Goal: Task Accomplishment & Management: Complete application form

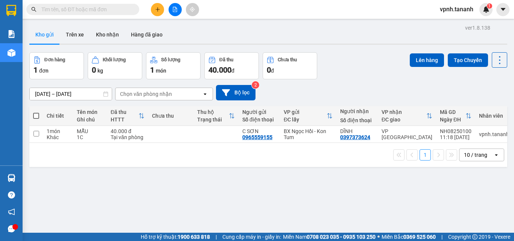
click at [156, 9] on icon "plus" at bounding box center [157, 9] width 4 height 0
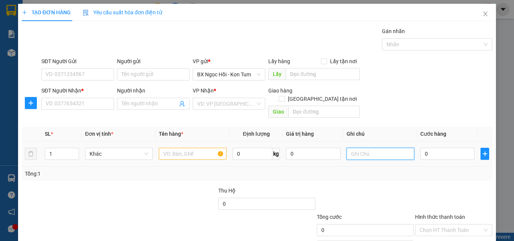
click at [363, 148] on input "text" at bounding box center [381, 154] width 68 height 12
type input "2 TG"
click at [181, 148] on input "text" at bounding box center [193, 154] width 68 height 12
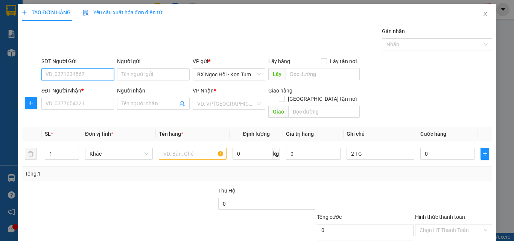
click at [94, 73] on input "SĐT Người Gửi" at bounding box center [77, 74] width 73 height 12
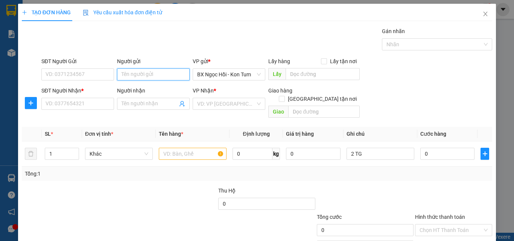
click at [139, 72] on input "Người gửi" at bounding box center [153, 74] width 73 height 12
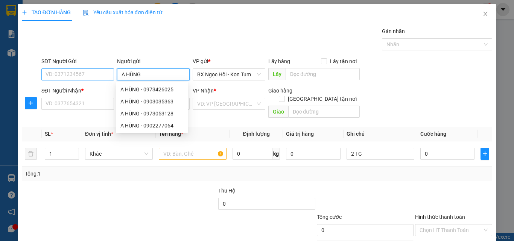
type input "A HÙNG"
click at [65, 75] on input "SĐT Người Gửi" at bounding box center [77, 74] width 73 height 12
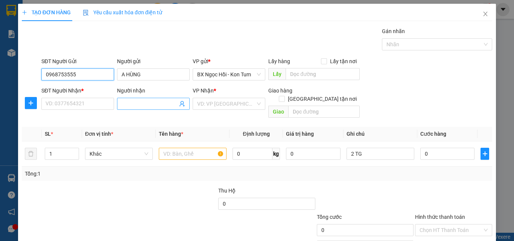
type input "0968753555"
click at [129, 100] on input "Người nhận" at bounding box center [150, 104] width 56 height 8
drag, startPoint x: 140, startPoint y: 100, endPoint x: 91, endPoint y: 96, distance: 49.1
click at [92, 97] on div "SĐT Người Nhận * VD: 0377654321 Người nhận 0344272777 0344272777 VP Nhận * VD: …" at bounding box center [267, 104] width 454 height 35
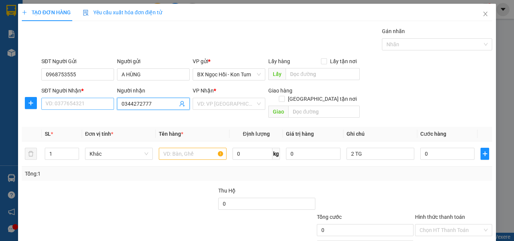
type input "0344272777"
click at [86, 108] on input "SĐT Người Nhận *" at bounding box center [77, 104] width 73 height 12
paste input "0344272777"
type input "0344272777"
click at [163, 102] on input "0344272777" at bounding box center [150, 104] width 56 height 8
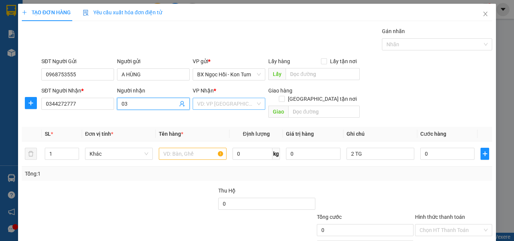
type input "0"
click at [225, 105] on input "search" at bounding box center [226, 103] width 58 height 11
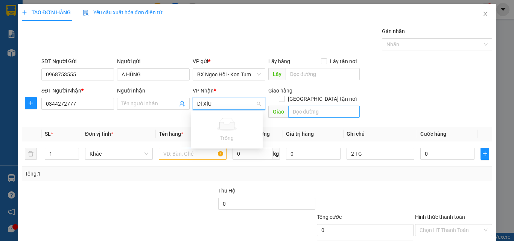
type input "DÌ XÍU"
click at [305, 106] on input "text" at bounding box center [324, 112] width 72 height 12
click at [239, 100] on input "search" at bounding box center [226, 103] width 58 height 11
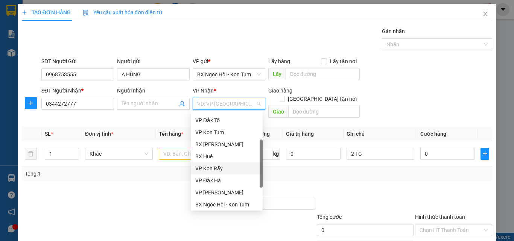
scroll to position [84, 0]
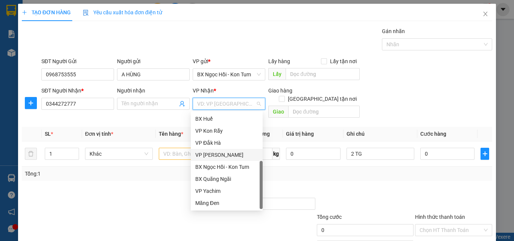
click at [226, 156] on div "VP [PERSON_NAME]" at bounding box center [226, 155] width 63 height 8
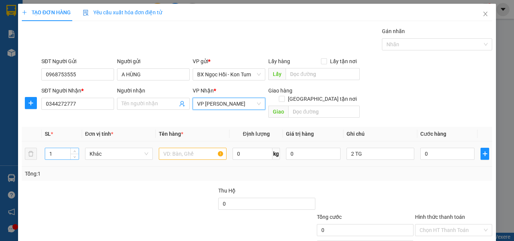
click at [59, 148] on input "1" at bounding box center [61, 153] width 33 height 11
click at [74, 154] on span "down" at bounding box center [75, 156] width 5 height 5
click at [75, 156] on icon "down" at bounding box center [75, 157] width 2 height 2
type input "2"
click at [76, 150] on span "up" at bounding box center [75, 152] width 5 height 5
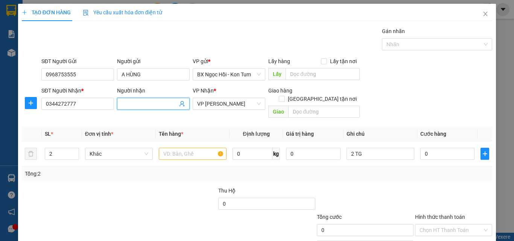
click at [155, 106] on input "Người nhận" at bounding box center [150, 104] width 56 height 8
type input "DÌ XÍU"
click at [205, 148] on input "text" at bounding box center [193, 154] width 68 height 12
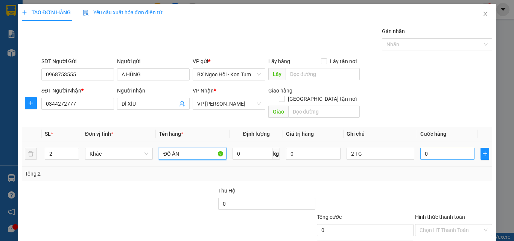
type input "ĐỒ ĂN"
click at [434, 148] on input "0" at bounding box center [447, 154] width 54 height 12
type input "001"
type input "1"
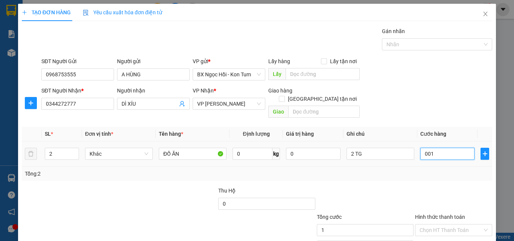
type input "0.010"
type input "10"
type input "00.100"
type input "100"
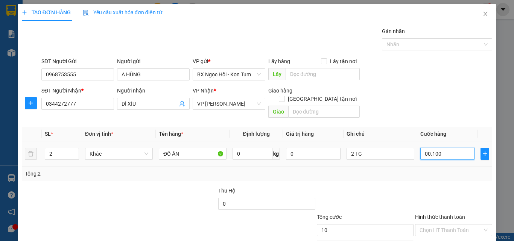
type input "100"
type input "0.001.000"
type input "1.000"
type input "0.000.100"
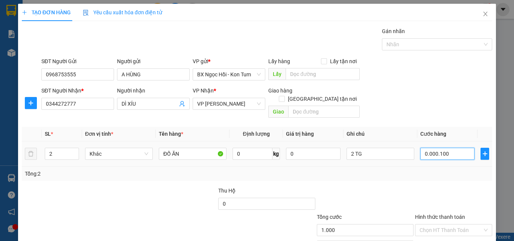
type input "100"
type input "0.000.010"
type input "10"
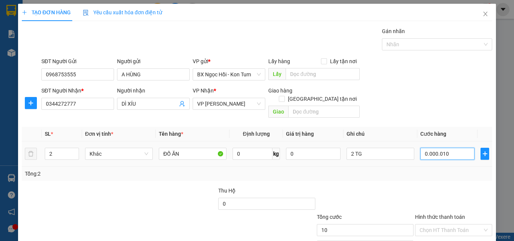
type input "000.001"
type input "1"
type input "00.000"
type input "0"
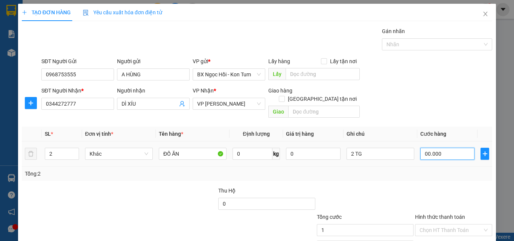
type input "0"
click at [434, 148] on input "0.000" at bounding box center [447, 154] width 54 height 12
type input "001"
type input "1"
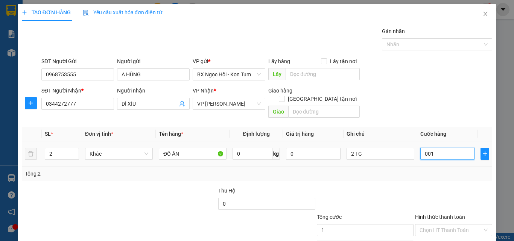
type input "0.010"
type input "10"
type input "001"
type input "1"
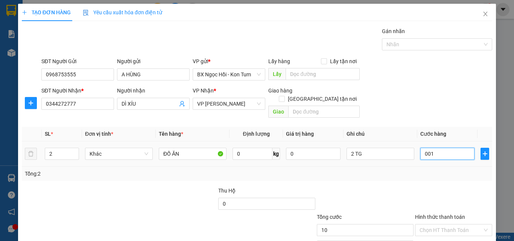
type input "1"
type input "00"
type input "0"
type input "001"
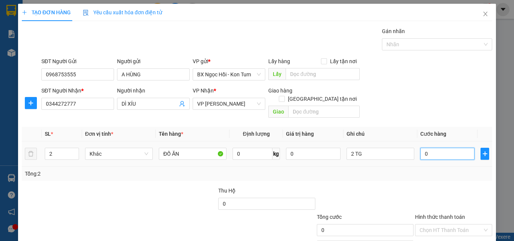
type input "1"
type input "0.010"
type input "10"
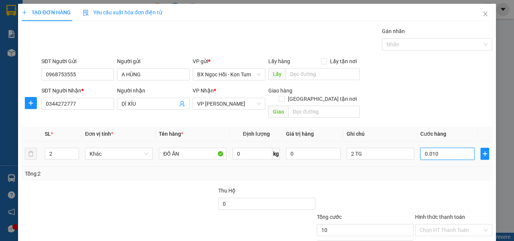
type input "00.100"
type input "100"
type input "00.010"
type input "10"
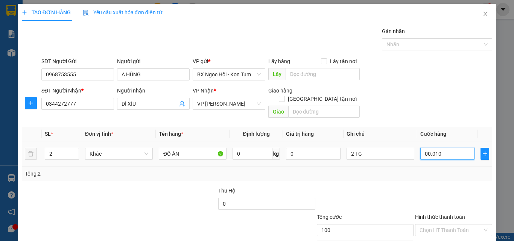
type input "10"
type input "0.001"
type input "1"
type input "000"
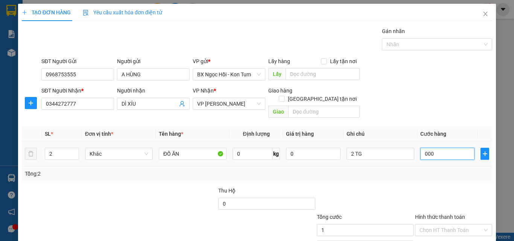
type input "0"
type input "001"
type input "1"
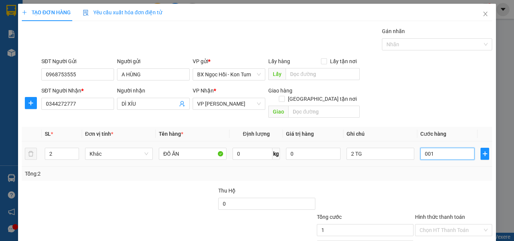
type input "0.010"
type input "10"
type input "00.100"
type input "100"
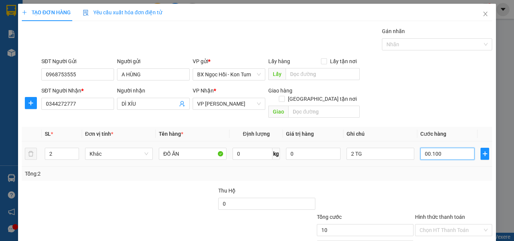
type input "100"
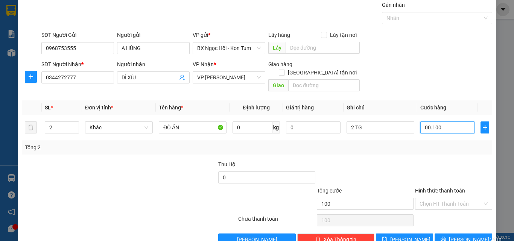
scroll to position [37, 0]
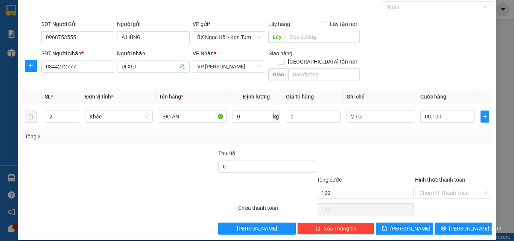
click at [453, 187] on input "Hình thức thanh toán" at bounding box center [451, 192] width 63 height 11
type input "100.000"
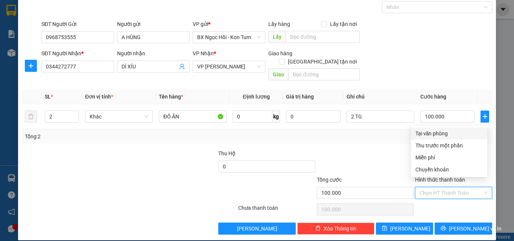
click at [442, 133] on div "Tại văn phòng" at bounding box center [448, 133] width 67 height 8
type input "0"
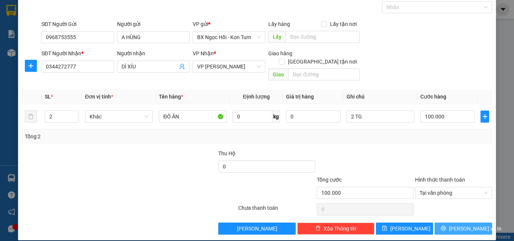
click at [449, 223] on button "[PERSON_NAME] và In" at bounding box center [464, 229] width 58 height 12
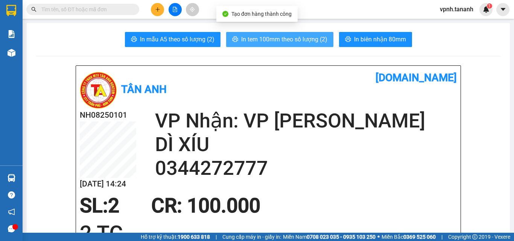
click at [271, 39] on span "In tem 100mm theo số lượng (2)" at bounding box center [284, 39] width 86 height 9
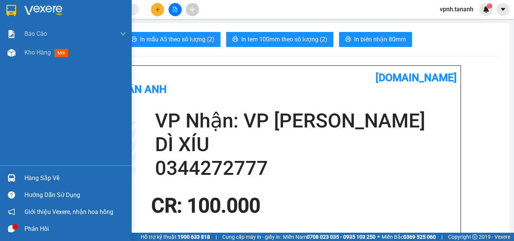
click at [7, 9] on img at bounding box center [11, 10] width 10 height 11
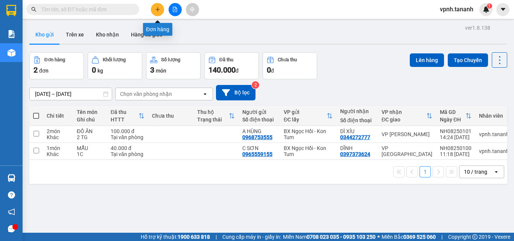
click at [156, 9] on icon "plus" at bounding box center [157, 9] width 5 height 5
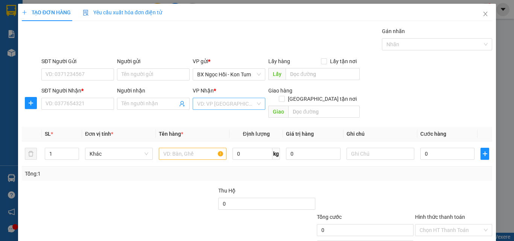
click at [246, 105] on input "search" at bounding box center [226, 103] width 58 height 11
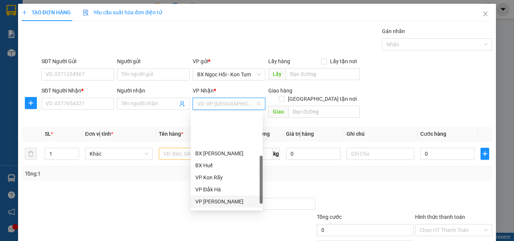
scroll to position [75, 0]
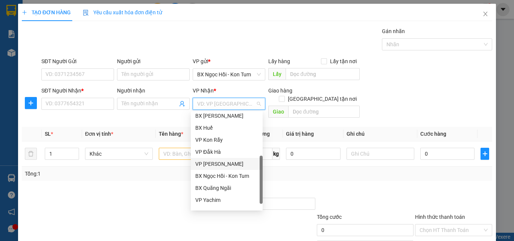
click at [227, 167] on div "VP [PERSON_NAME]" at bounding box center [226, 164] width 63 height 8
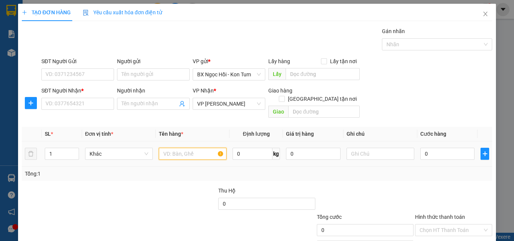
click at [176, 148] on input "text" at bounding box center [193, 154] width 68 height 12
type input "ĐỒ ĂN"
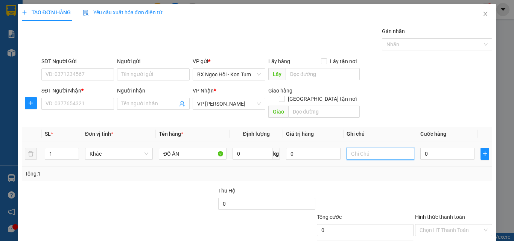
click at [348, 148] on input "text" at bounding box center [381, 154] width 68 height 12
type input "1TX"
click at [434, 148] on input "0" at bounding box center [447, 154] width 54 height 12
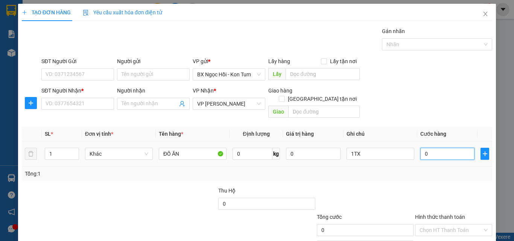
click at [448, 148] on input "0" at bounding box center [447, 154] width 54 height 12
click at [449, 148] on input "0" at bounding box center [447, 154] width 54 height 12
type input "005"
type input "5"
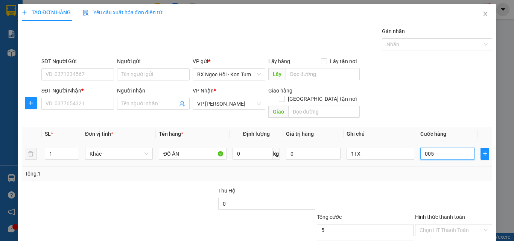
type input "0.050"
type input "50"
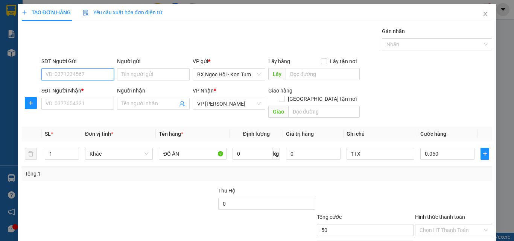
click at [75, 76] on input "SĐT Người Gửi" at bounding box center [77, 74] width 73 height 12
type input "50.000"
type input "0398268427"
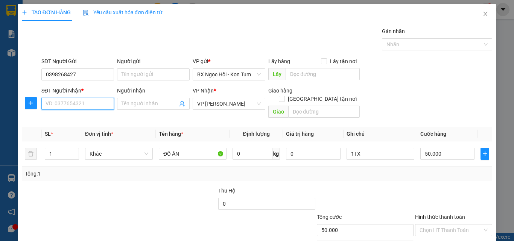
click at [84, 102] on input "SĐT Người Nhận *" at bounding box center [77, 104] width 73 height 12
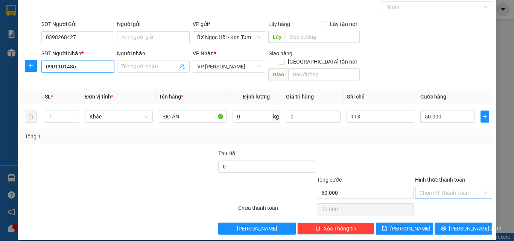
type input "0901101486"
click at [444, 187] on input "Hình thức thanh toán" at bounding box center [451, 192] width 63 height 11
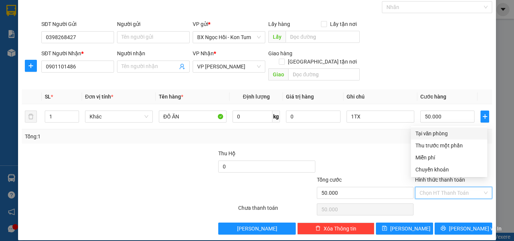
click at [444, 134] on div "Tại văn phòng" at bounding box center [448, 133] width 67 height 8
type input "0"
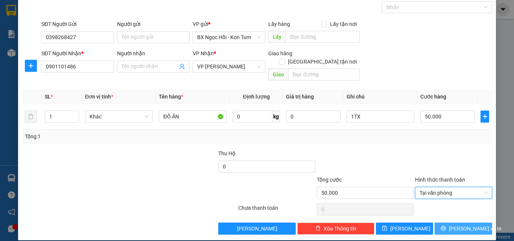
click at [458, 225] on span "[PERSON_NAME] và In" at bounding box center [475, 229] width 53 height 8
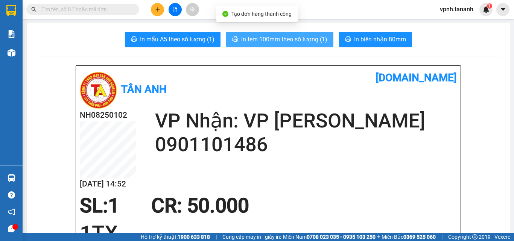
click at [299, 41] on span "In tem 100mm theo số lượng (1)" at bounding box center [284, 39] width 86 height 9
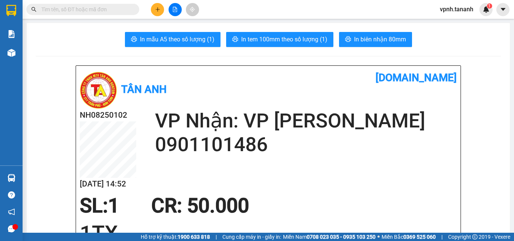
click at [160, 6] on button at bounding box center [157, 9] width 13 height 13
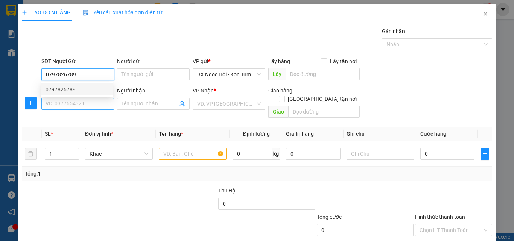
type input "0797826789"
click at [93, 102] on input "SĐT Người Nhận *" at bounding box center [77, 104] width 73 height 12
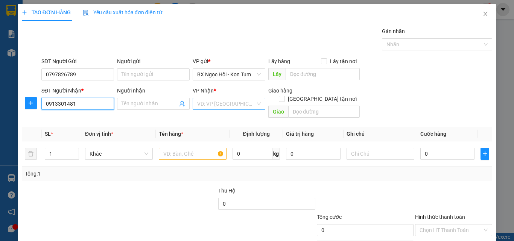
type input "0913301481"
click at [236, 103] on input "search" at bounding box center [226, 103] width 58 height 11
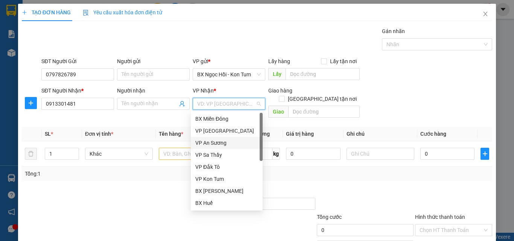
click at [231, 143] on div "VP An Sương" at bounding box center [226, 143] width 63 height 8
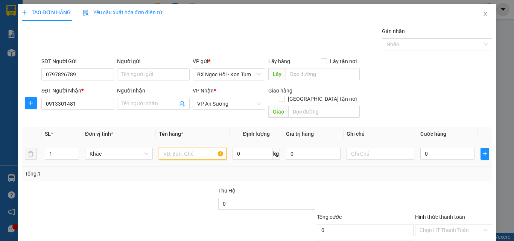
click at [207, 149] on input "text" at bounding box center [193, 154] width 68 height 12
type input "TC"
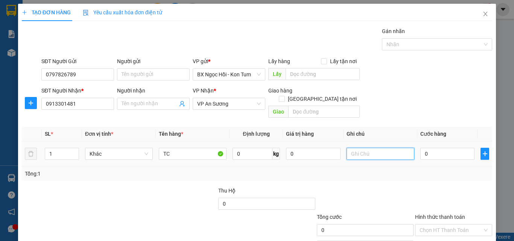
click at [353, 148] on input "text" at bounding box center [381, 154] width 68 height 12
type input "1TG"
click at [453, 148] on input "0" at bounding box center [447, 154] width 54 height 12
click at [451, 148] on input "0" at bounding box center [447, 154] width 54 height 12
click at [449, 148] on input "0" at bounding box center [447, 154] width 54 height 12
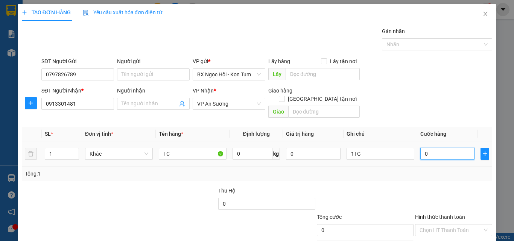
click at [442, 148] on input "0" at bounding box center [447, 154] width 54 height 12
click at [441, 148] on input "0" at bounding box center [447, 154] width 54 height 12
click at [440, 148] on input "0" at bounding box center [447, 154] width 54 height 12
click at [435, 142] on td "0" at bounding box center [447, 154] width 60 height 25
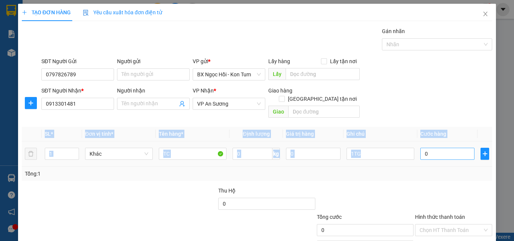
drag, startPoint x: 435, startPoint y: 138, endPoint x: 438, endPoint y: 143, distance: 5.4
click at [436, 142] on td "0" at bounding box center [447, 154] width 60 height 25
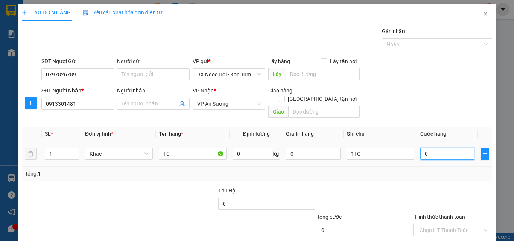
click at [438, 148] on input "0" at bounding box center [447, 154] width 54 height 12
type input "005"
type input "5"
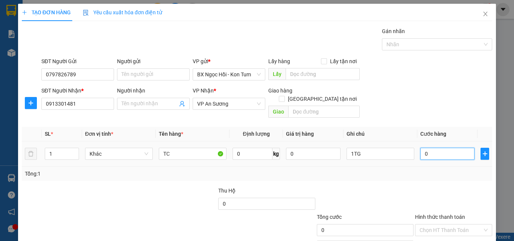
type input "5"
type input "0.050"
type input "50"
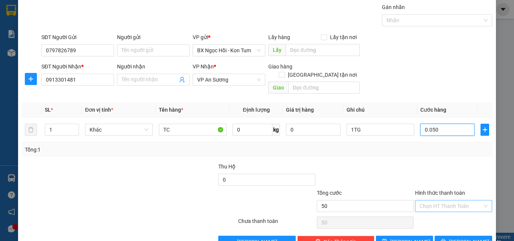
scroll to position [37, 0]
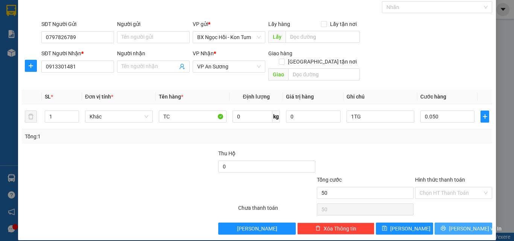
drag, startPoint x: 457, startPoint y: 219, endPoint x: 453, endPoint y: 221, distance: 4.5
click at [456, 225] on span "[PERSON_NAME] và In" at bounding box center [475, 229] width 53 height 8
type input "50.000"
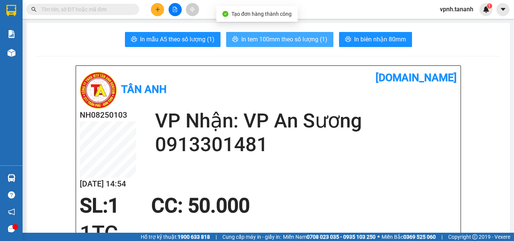
click at [272, 41] on span "In tem 100mm theo số lượng (1)" at bounding box center [284, 39] width 86 height 9
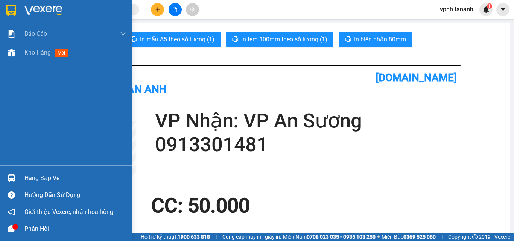
click at [9, 5] on img at bounding box center [11, 10] width 10 height 11
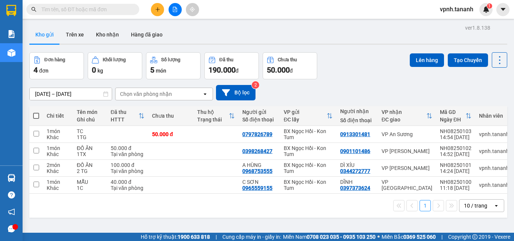
click at [69, 9] on input "text" at bounding box center [85, 9] width 89 height 8
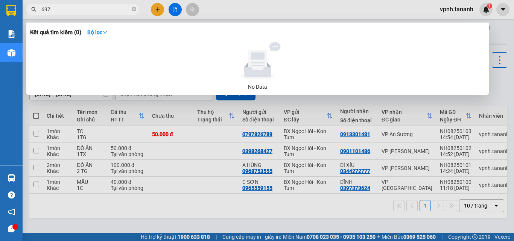
type input "6973"
click at [135, 7] on icon "close-circle" at bounding box center [134, 9] width 5 height 5
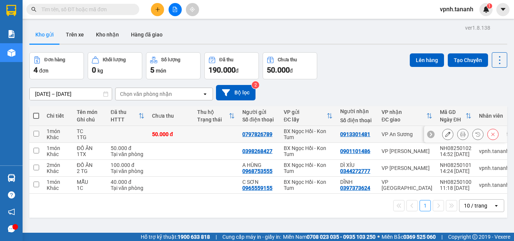
click at [35, 134] on input "checkbox" at bounding box center [36, 134] width 6 height 6
checkbox input "true"
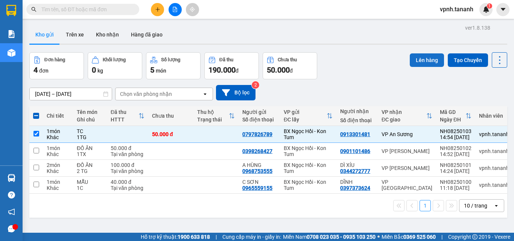
click at [413, 56] on button "Lên hàng" at bounding box center [427, 60] width 34 height 14
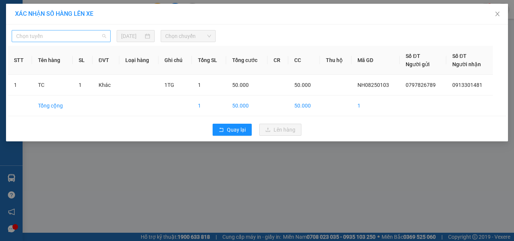
click at [72, 37] on span "Chọn tuyến" at bounding box center [61, 35] width 90 height 11
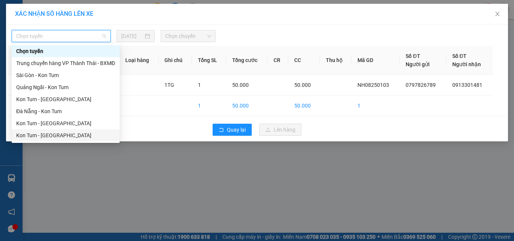
drag, startPoint x: 69, startPoint y: 135, endPoint x: 163, endPoint y: 14, distance: 153.5
click at [72, 127] on div "Chọn tuyến Trung chuyển hàng VP Thành Thái - [GEOGRAPHIC_DATA] [GEOGRAPHIC_DATA…" at bounding box center [66, 93] width 108 height 96
click at [190, 37] on span "Chọn chuyến" at bounding box center [188, 35] width 46 height 11
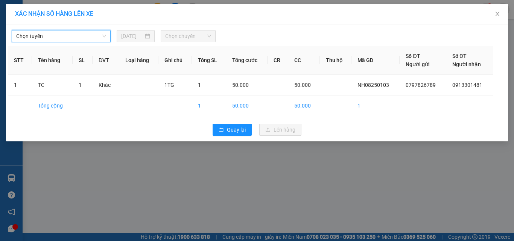
click at [190, 37] on span "Chọn chuyến" at bounding box center [188, 35] width 46 height 11
click at [87, 28] on div "Chọn tuyến Chọn tuyến [DATE] Chọn chuyến" at bounding box center [257, 34] width 498 height 16
click at [81, 37] on span "Chọn tuyến" at bounding box center [61, 35] width 90 height 11
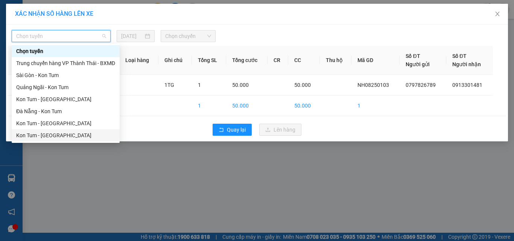
click at [56, 138] on div "Kon Tum - [GEOGRAPHIC_DATA]" at bounding box center [65, 135] width 99 height 8
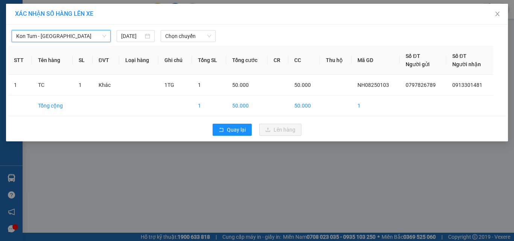
click at [84, 35] on span "Kon Tum - [GEOGRAPHIC_DATA]" at bounding box center [61, 35] width 90 height 11
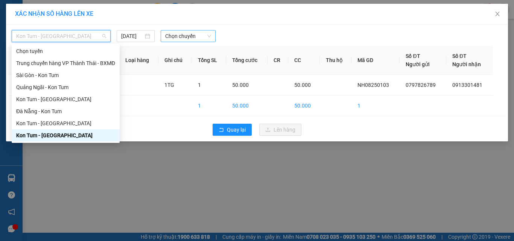
click at [186, 40] on span "Chọn chuyến" at bounding box center [188, 35] width 46 height 11
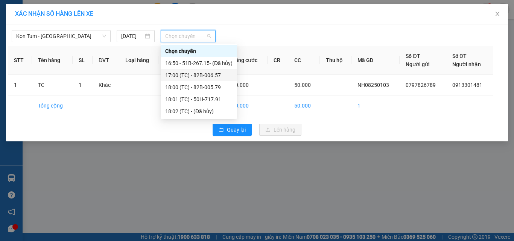
click at [212, 73] on div "17:00 (TC) - 82B-006.57" at bounding box center [198, 75] width 67 height 8
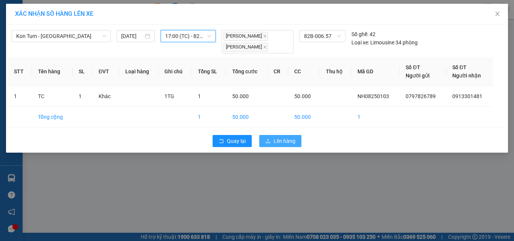
click at [285, 143] on span "Lên hàng" at bounding box center [285, 141] width 22 height 8
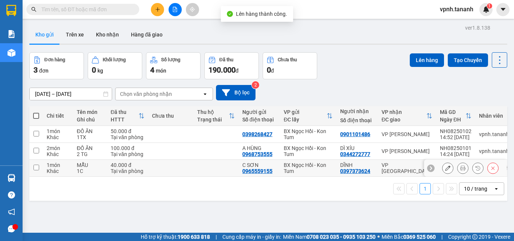
drag, startPoint x: 34, startPoint y: 165, endPoint x: 37, endPoint y: 147, distance: 18.3
click at [34, 164] on td at bounding box center [36, 168] width 14 height 17
checkbox input "true"
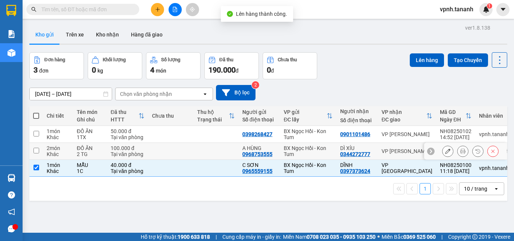
click at [37, 145] on td at bounding box center [36, 151] width 14 height 17
checkbox input "true"
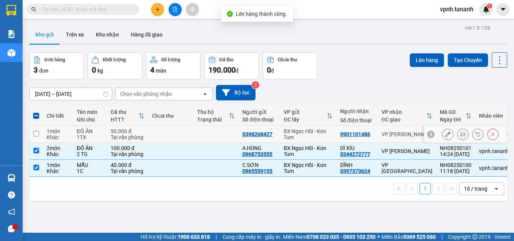
click at [39, 132] on input "checkbox" at bounding box center [36, 134] width 6 height 6
checkbox input "true"
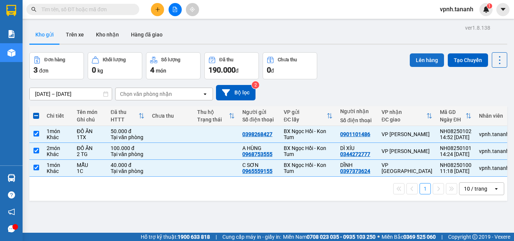
click at [417, 60] on button "Lên hàng" at bounding box center [427, 60] width 34 height 14
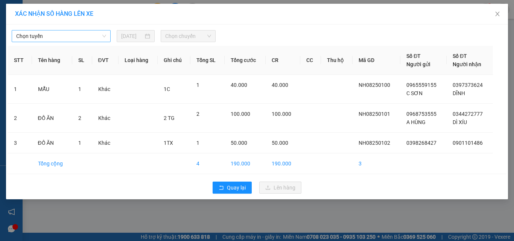
click at [68, 36] on span "Chọn tuyến" at bounding box center [61, 35] width 90 height 11
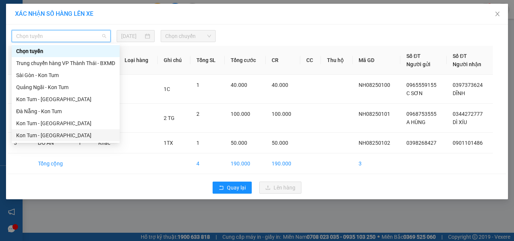
drag, startPoint x: 89, startPoint y: 134, endPoint x: 94, endPoint y: 105, distance: 29.3
click at [89, 134] on div "Kon Tum - [GEOGRAPHIC_DATA]" at bounding box center [65, 135] width 99 height 8
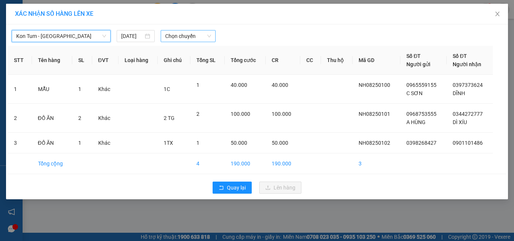
click at [191, 35] on span "Chọn chuyến" at bounding box center [188, 35] width 46 height 11
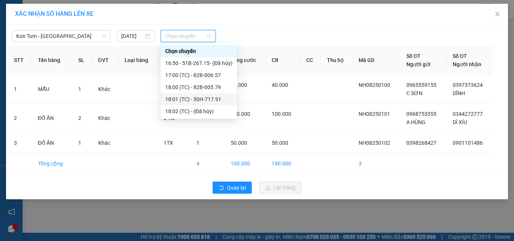
click at [209, 99] on div "18:01 (TC) - 50H-717.91" at bounding box center [198, 99] width 67 height 8
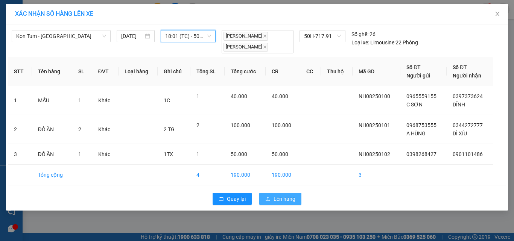
click at [277, 200] on span "Lên hàng" at bounding box center [285, 199] width 22 height 8
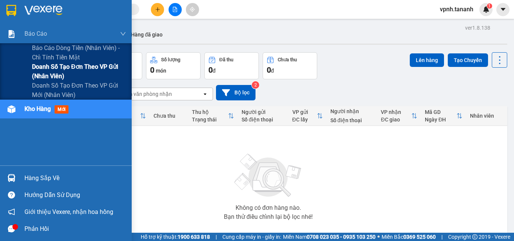
click at [53, 67] on span "Doanh số tạo đơn theo VP gửi (nhân viên)" at bounding box center [79, 71] width 94 height 19
